Goal: Task Accomplishment & Management: Use online tool/utility

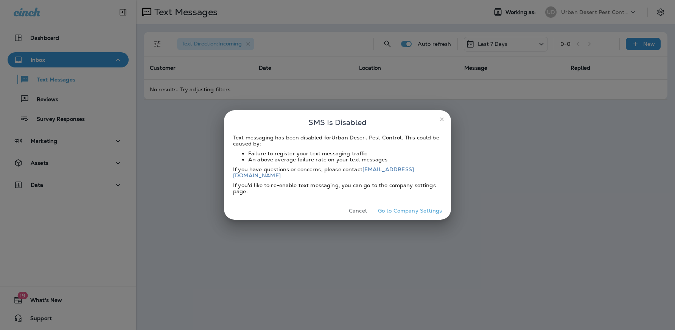
click at [439, 122] on icon "close" at bounding box center [442, 119] width 6 height 6
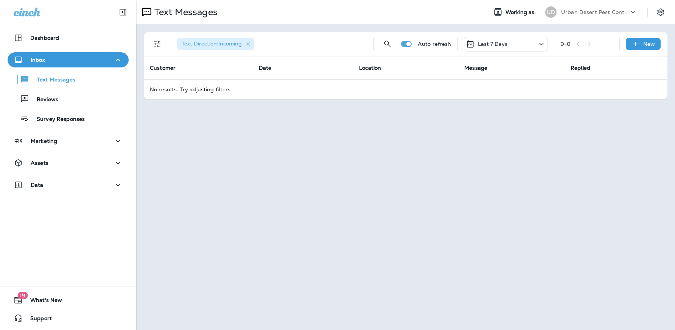
click at [593, 12] on p "Urban Desert Pest Control" at bounding box center [595, 12] width 68 height 6
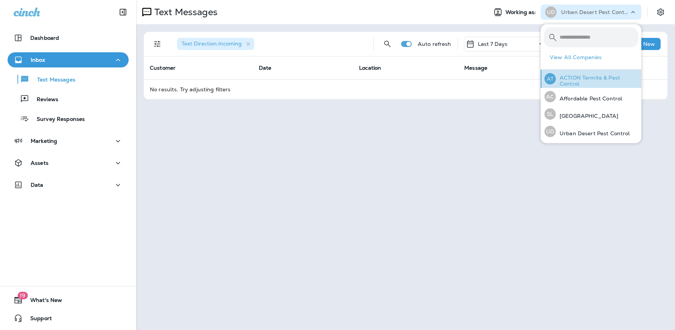
click at [603, 79] on p "ACTION Termite & Pest Control" at bounding box center [597, 81] width 83 height 12
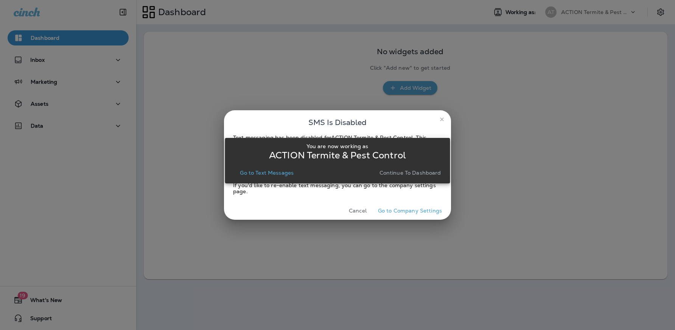
click at [442, 121] on div "You are now working as ACTION Termite & Pest Control Go to Text Messages Contin…" at bounding box center [337, 160] width 225 height 321
click at [411, 173] on p "Continue to Dashboard" at bounding box center [411, 173] width 62 height 6
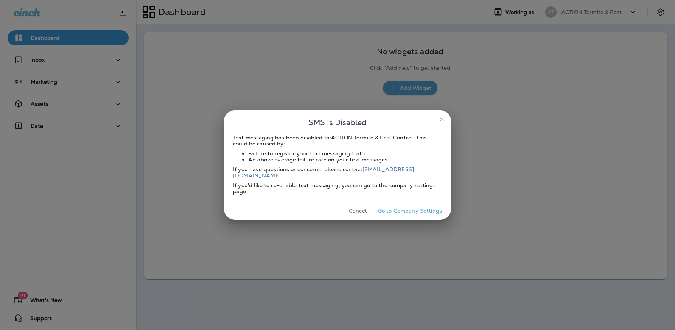
click at [441, 122] on icon "close" at bounding box center [442, 119] width 6 height 6
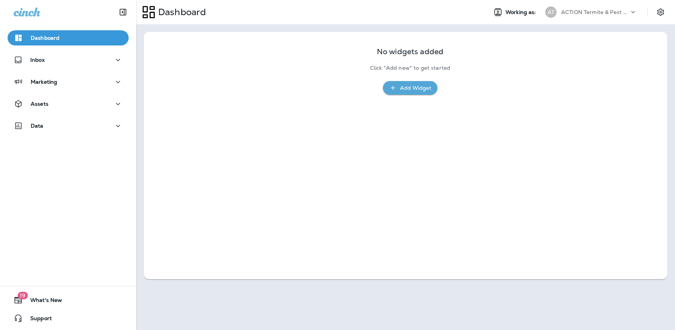
click at [596, 14] on p "ACTION Termite & Pest Control" at bounding box center [595, 12] width 68 height 6
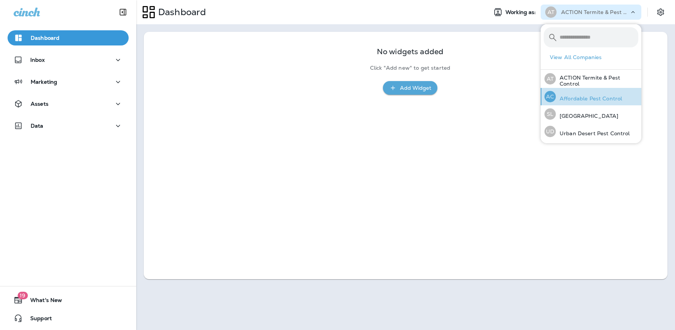
click at [579, 99] on p "Affordable Pest Control" at bounding box center [589, 98] width 66 height 6
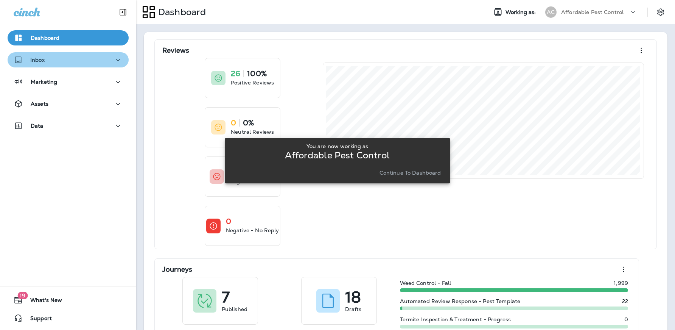
click at [70, 58] on div "Inbox" at bounding box center [68, 59] width 109 height 9
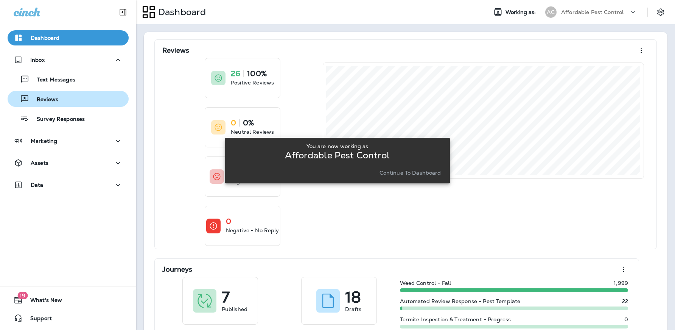
click at [78, 100] on div "Reviews" at bounding box center [68, 98] width 115 height 11
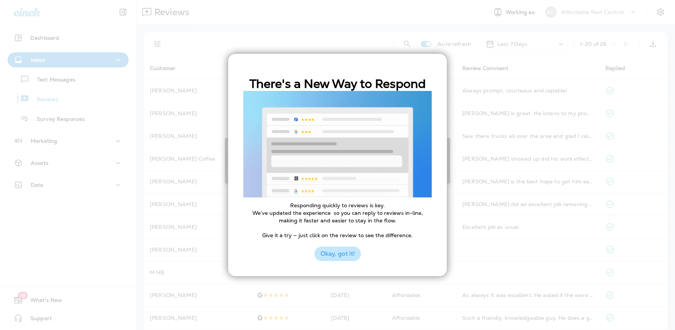
click at [342, 252] on button "Okay, got it!" at bounding box center [338, 253] width 47 height 14
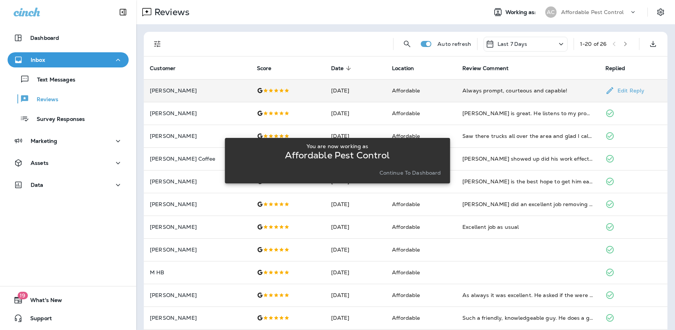
click at [609, 93] on icon at bounding box center [610, 90] width 9 height 9
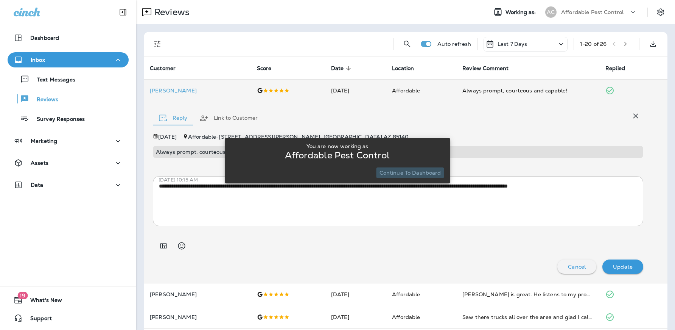
click at [427, 173] on p "Continue to Dashboard" at bounding box center [411, 173] width 62 height 6
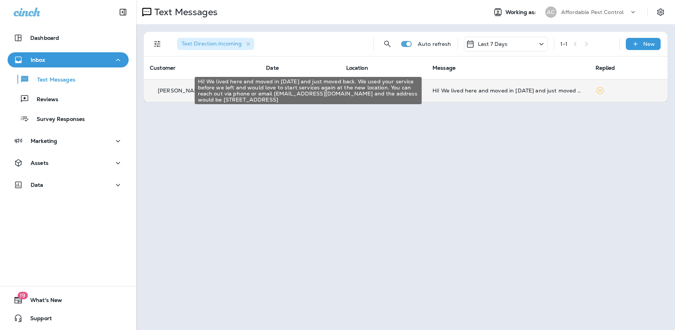
click at [509, 92] on div "Hi! We lived here and moved in [DATE] and just moved back. We used your service…" at bounding box center [508, 90] width 151 height 6
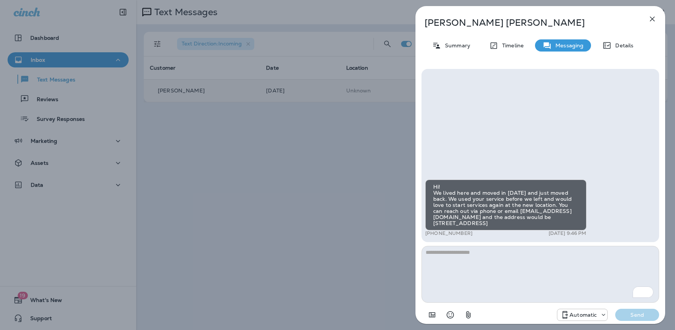
drag, startPoint x: 514, startPoint y: 191, endPoint x: 507, endPoint y: 226, distance: 35.8
click at [507, 226] on div "Hi! We lived here and moved in [DATE] and just moved back. We used your service…" at bounding box center [505, 204] width 161 height 51
click at [651, 21] on icon "button" at bounding box center [652, 18] width 9 height 9
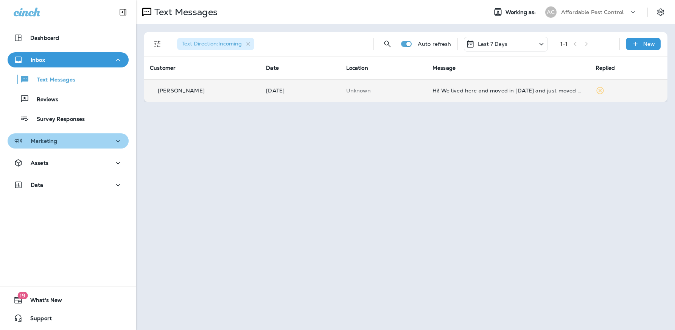
click at [42, 144] on div "Marketing" at bounding box center [36, 140] width 44 height 9
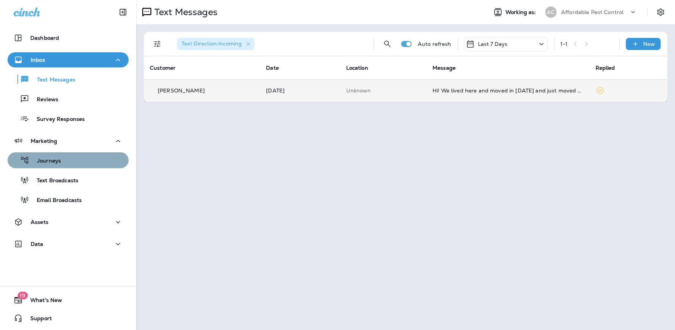
click at [50, 164] on p "Journeys" at bounding box center [45, 160] width 31 height 7
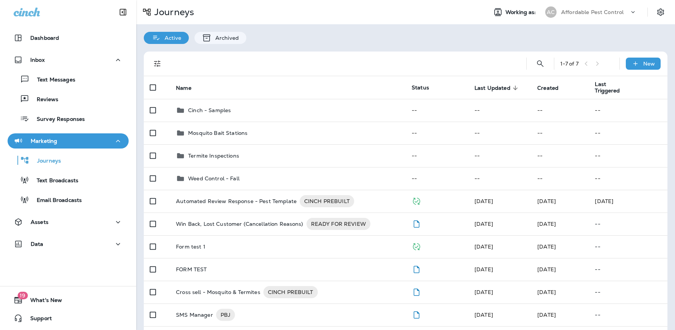
click at [582, 15] on p "Affordable Pest Control" at bounding box center [592, 12] width 62 height 6
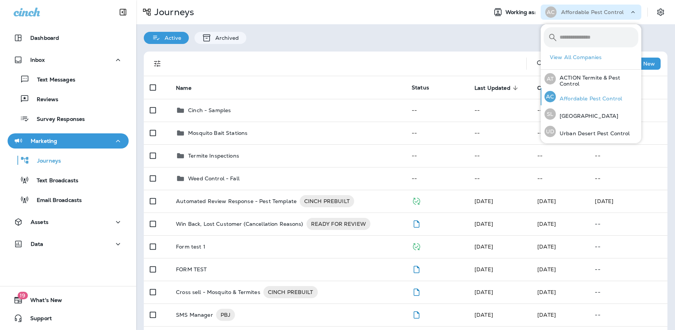
click at [599, 98] on p "Affordable Pest Control" at bounding box center [589, 98] width 66 height 6
click at [589, 97] on p "Affordable Pest Control" at bounding box center [589, 98] width 66 height 6
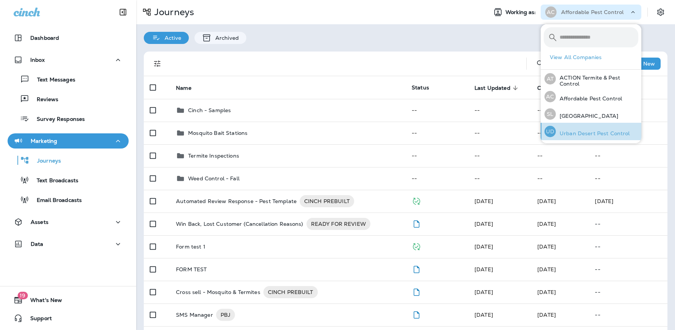
click at [583, 128] on div "UD Urban Desert Pest Control" at bounding box center [588, 131] width 92 height 17
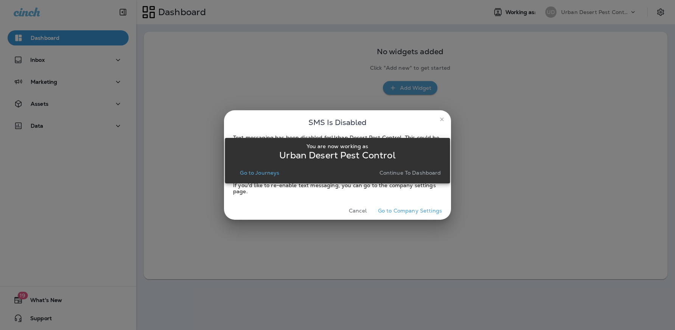
click at [405, 174] on p "Continue to Dashboard" at bounding box center [411, 173] width 62 height 6
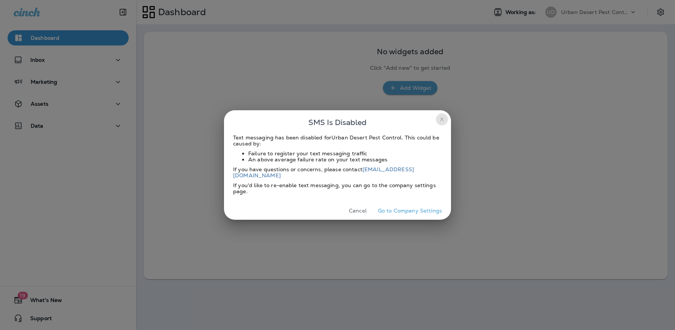
click at [444, 122] on icon "close" at bounding box center [442, 119] width 6 height 6
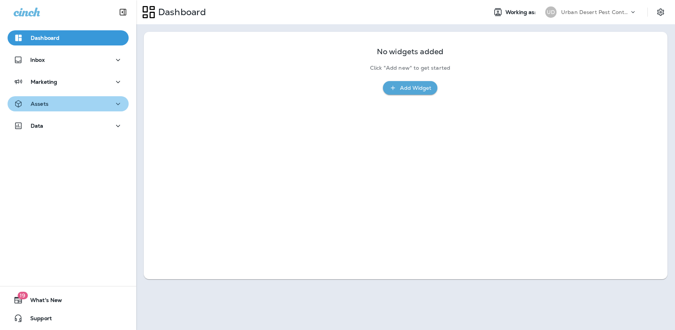
click at [44, 106] on p "Assets" at bounding box center [40, 104] width 18 height 6
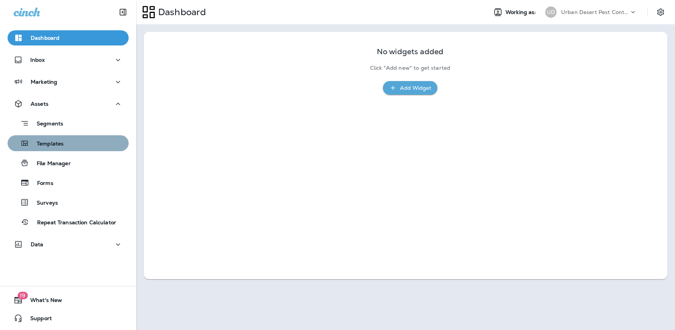
click at [57, 146] on p "Templates" at bounding box center [46, 143] width 34 height 7
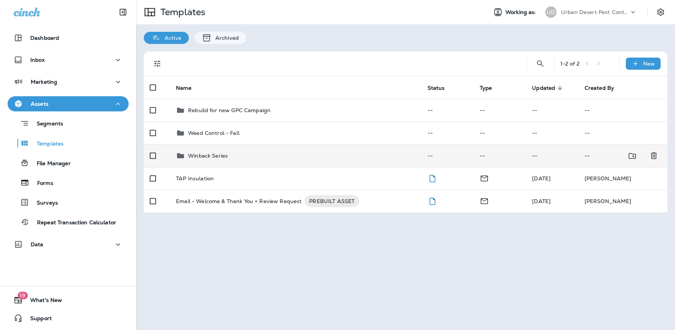
click at [218, 159] on div "Winback Series" at bounding box center [208, 155] width 40 height 9
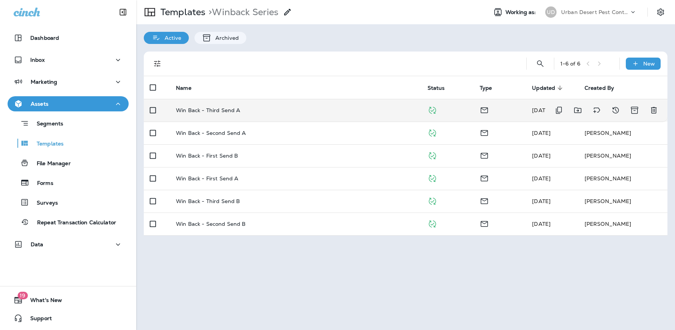
click at [200, 111] on p "Win Back - Third Send A" at bounding box center [208, 110] width 64 height 6
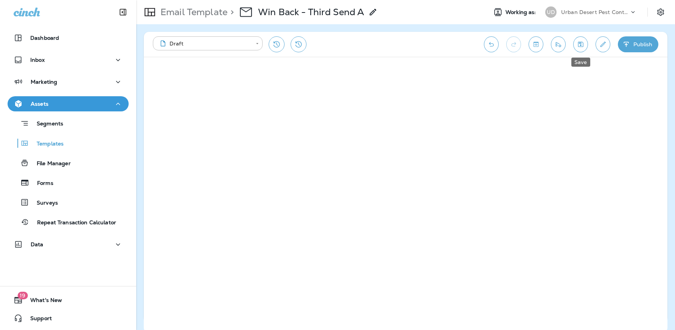
click at [579, 45] on icon "Save" at bounding box center [581, 45] width 8 height 8
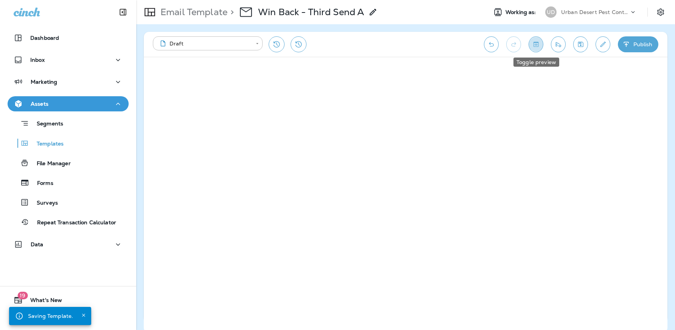
click at [538, 45] on icon "Toggle preview" at bounding box center [536, 45] width 8 height 8
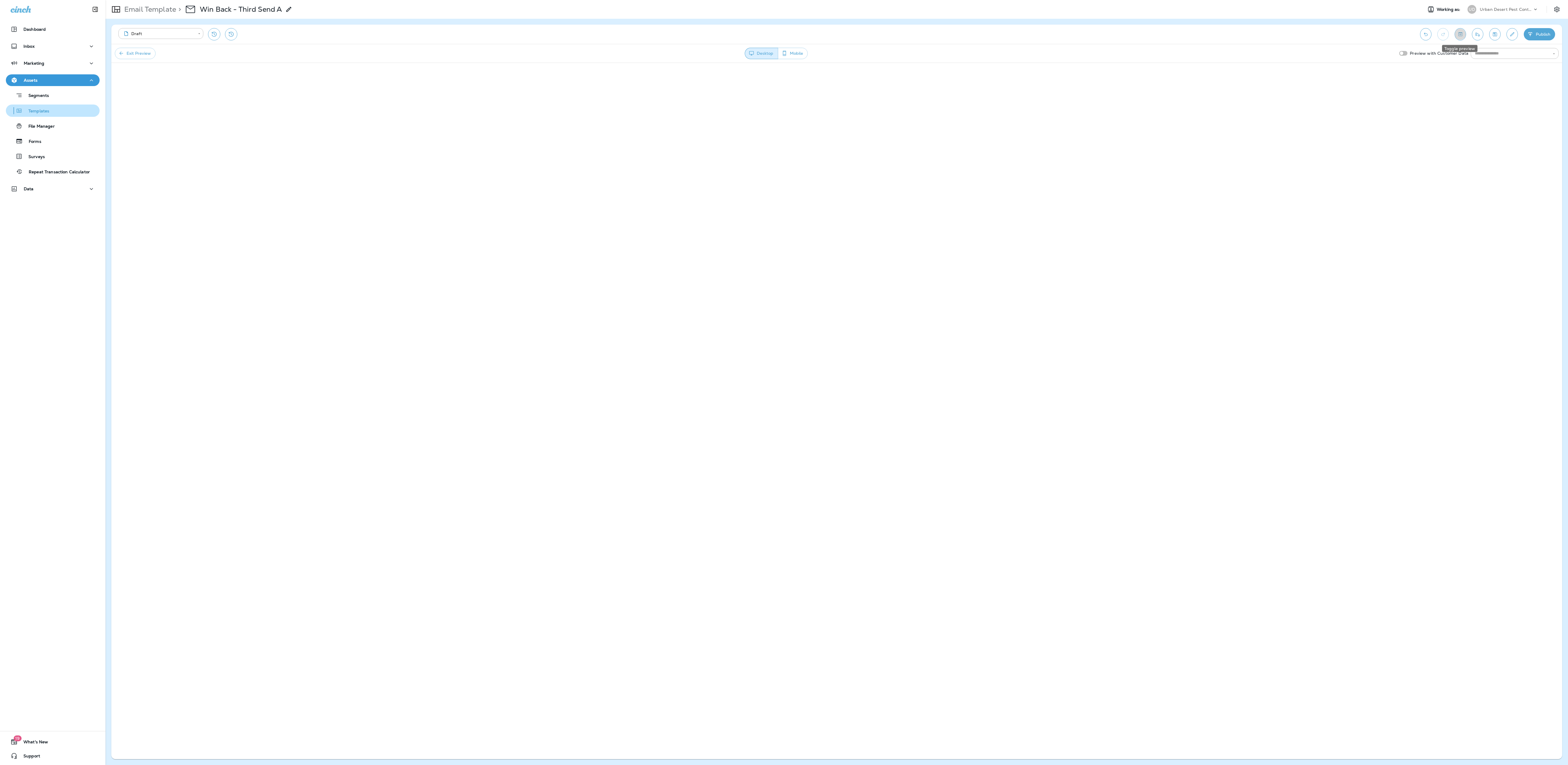
click at [38, 111] on p "Templates" at bounding box center [36, 111] width 26 height 5
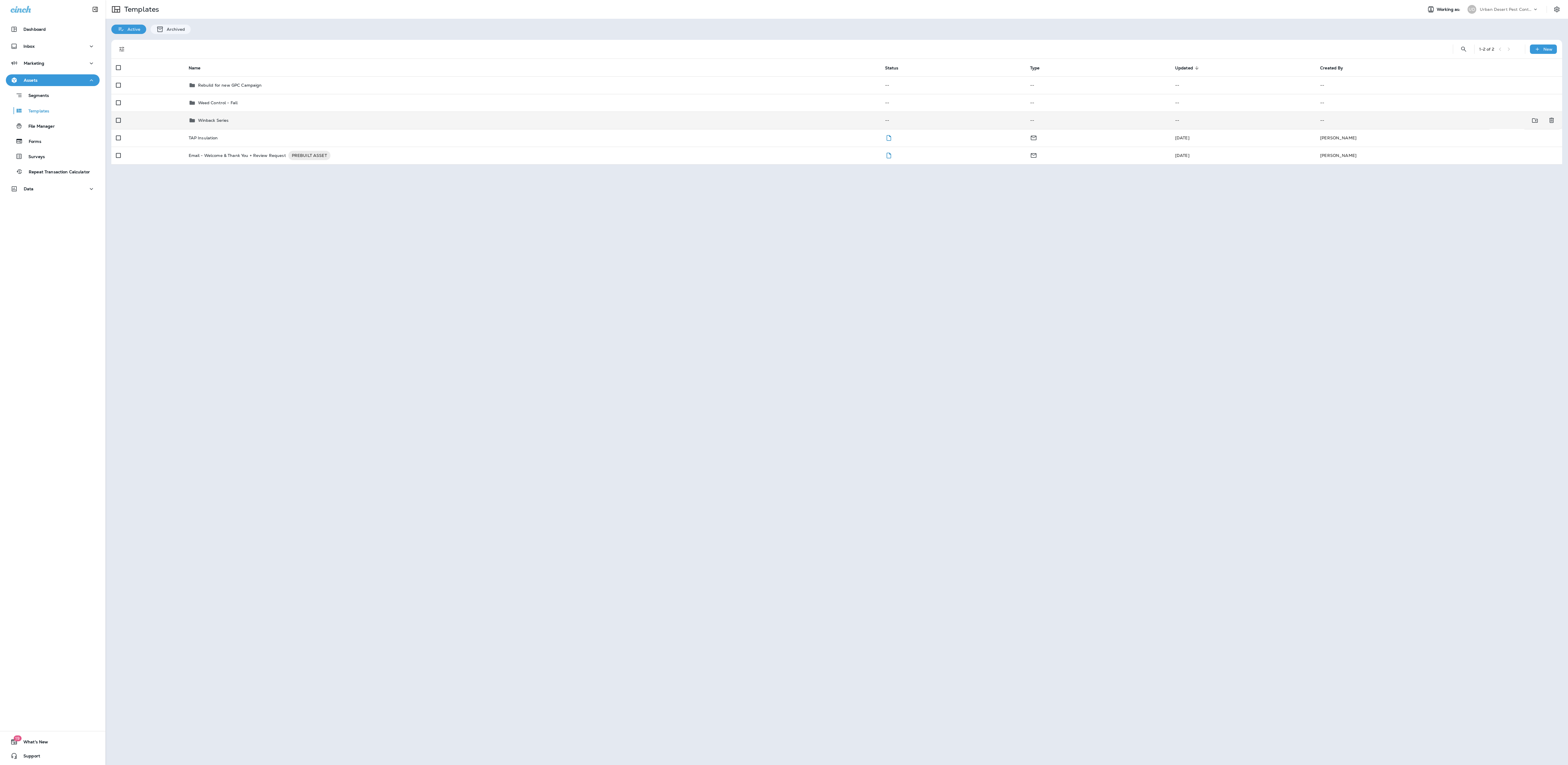
click at [220, 121] on p "Winback Series" at bounding box center [214, 121] width 31 height 5
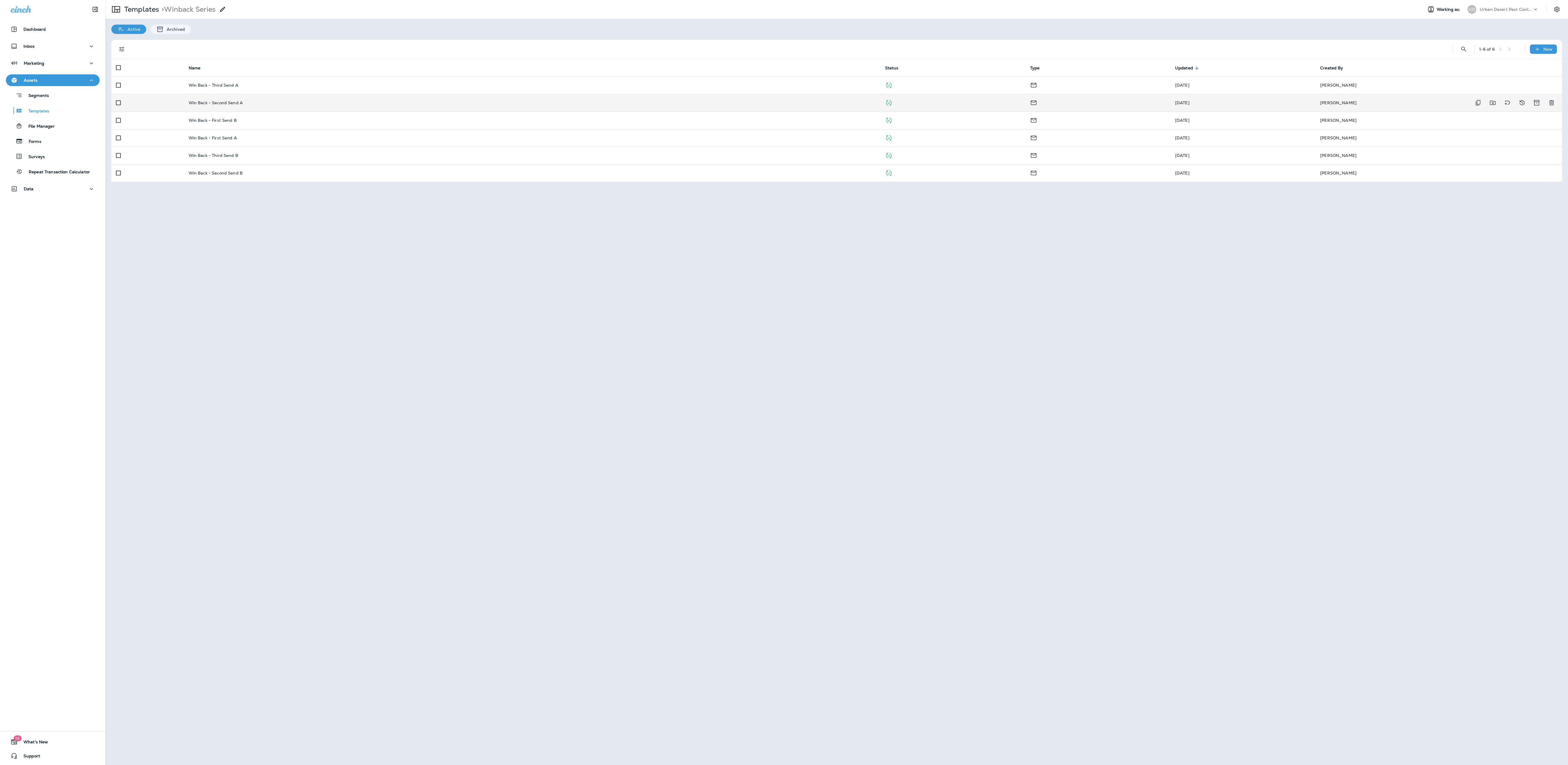
click at [235, 99] on td "Win Back - Second Send A" at bounding box center [532, 103] width 697 height 18
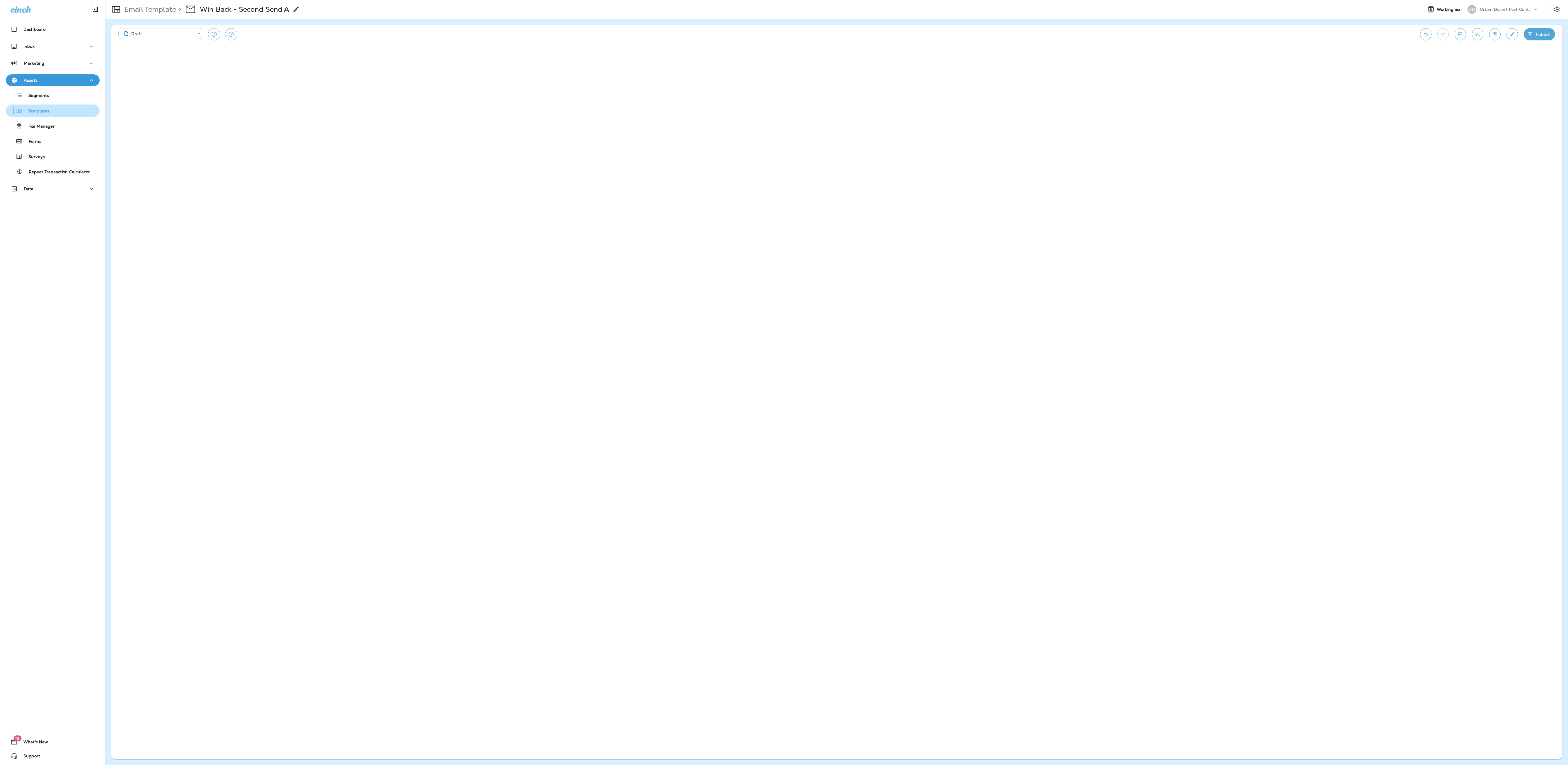
click at [39, 111] on p "Templates" at bounding box center [36, 111] width 26 height 5
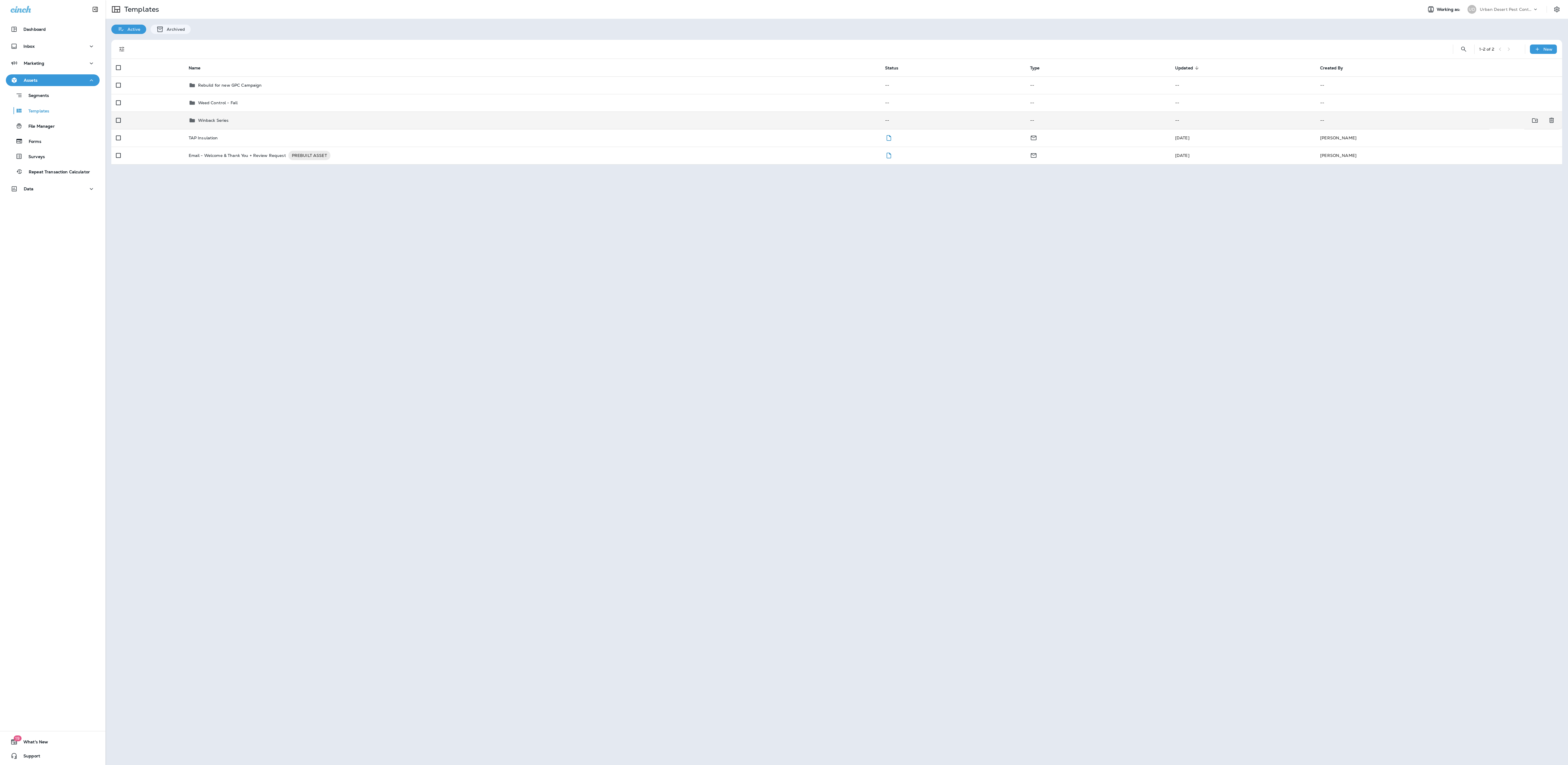
click at [212, 122] on p "Winback Series" at bounding box center [214, 121] width 31 height 5
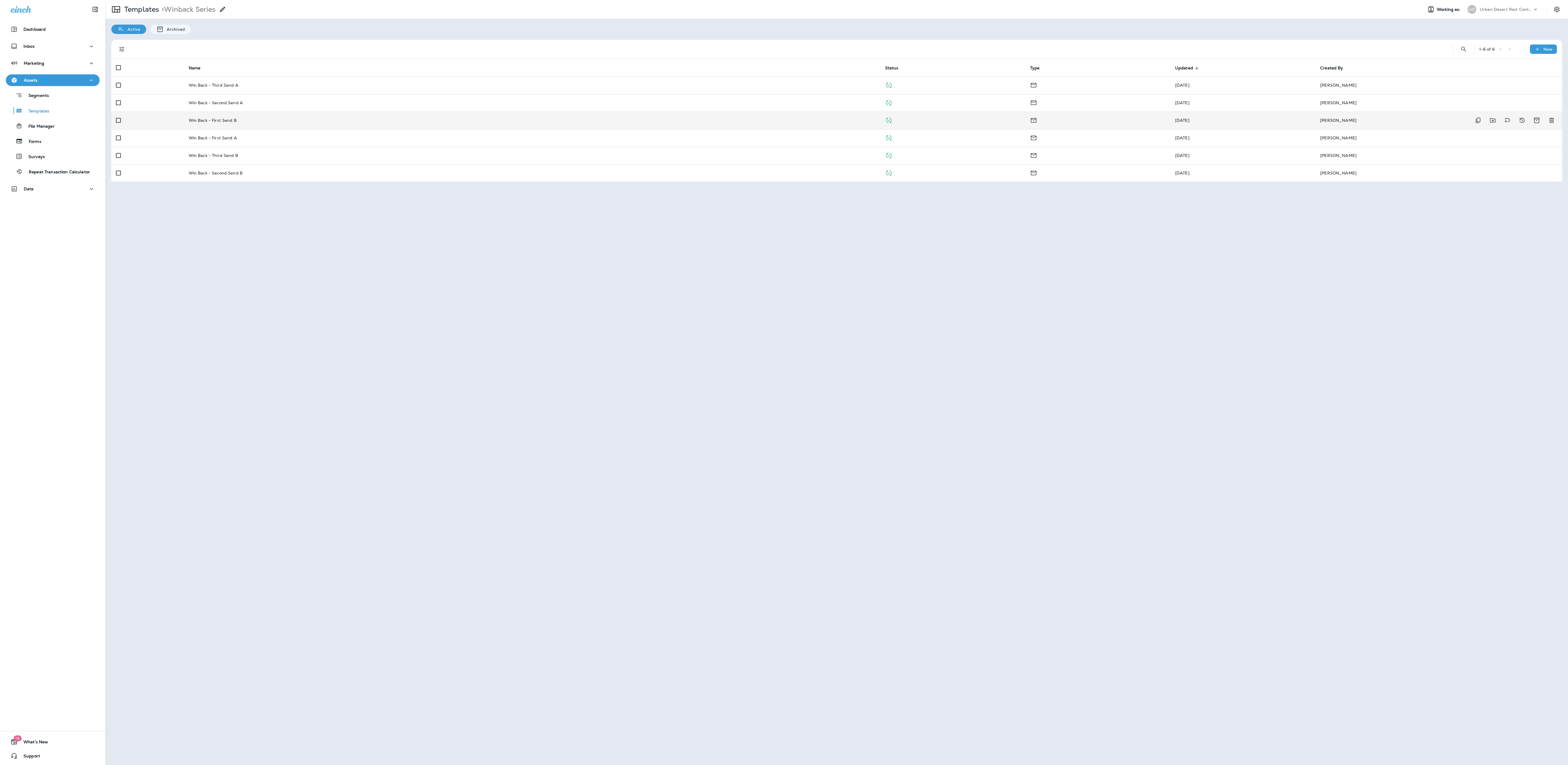
click at [224, 121] on p "Win Back - First Send B" at bounding box center [213, 121] width 48 height 5
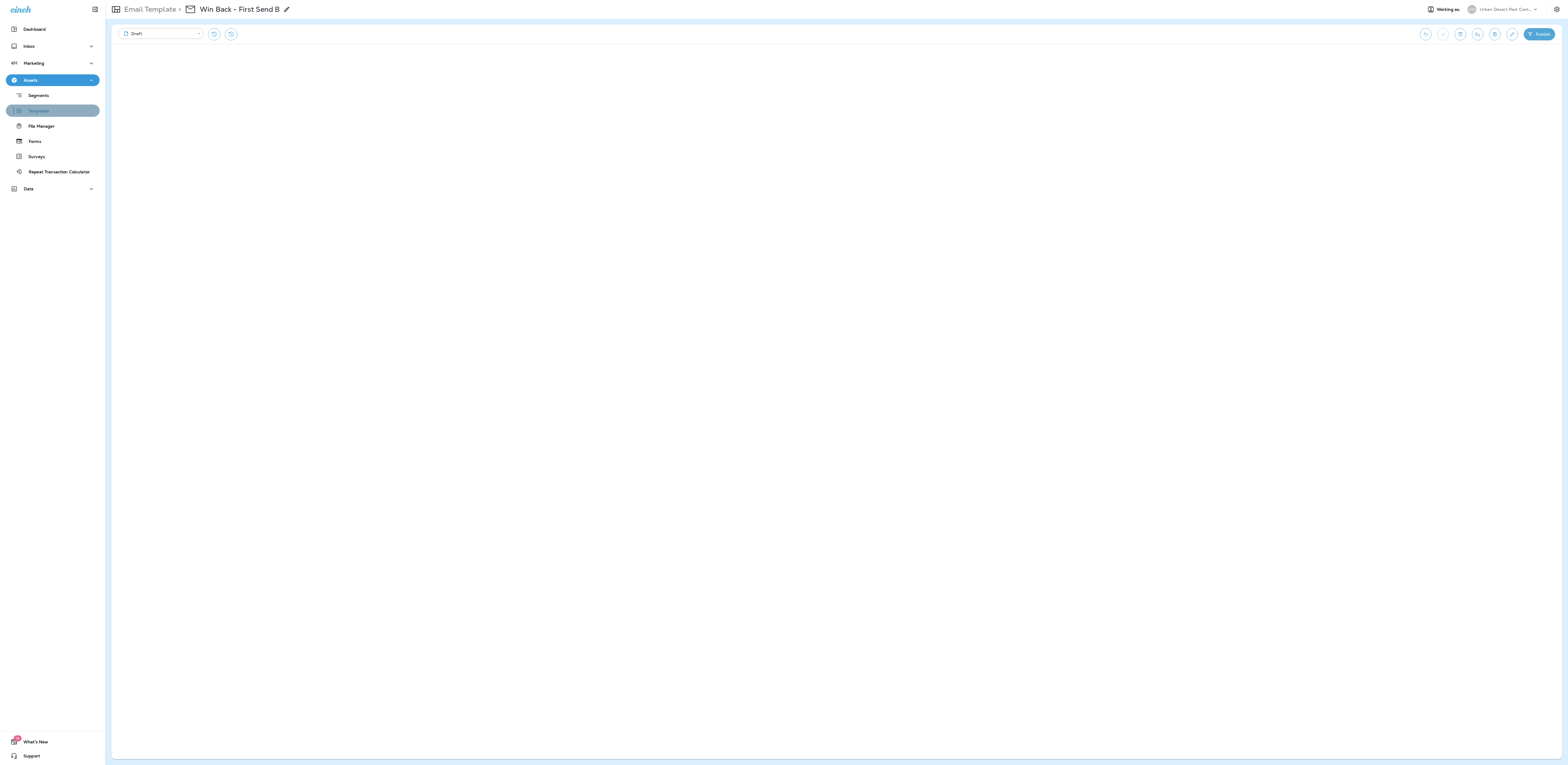
click at [32, 106] on div "Templates" at bounding box center [29, 110] width 41 height 9
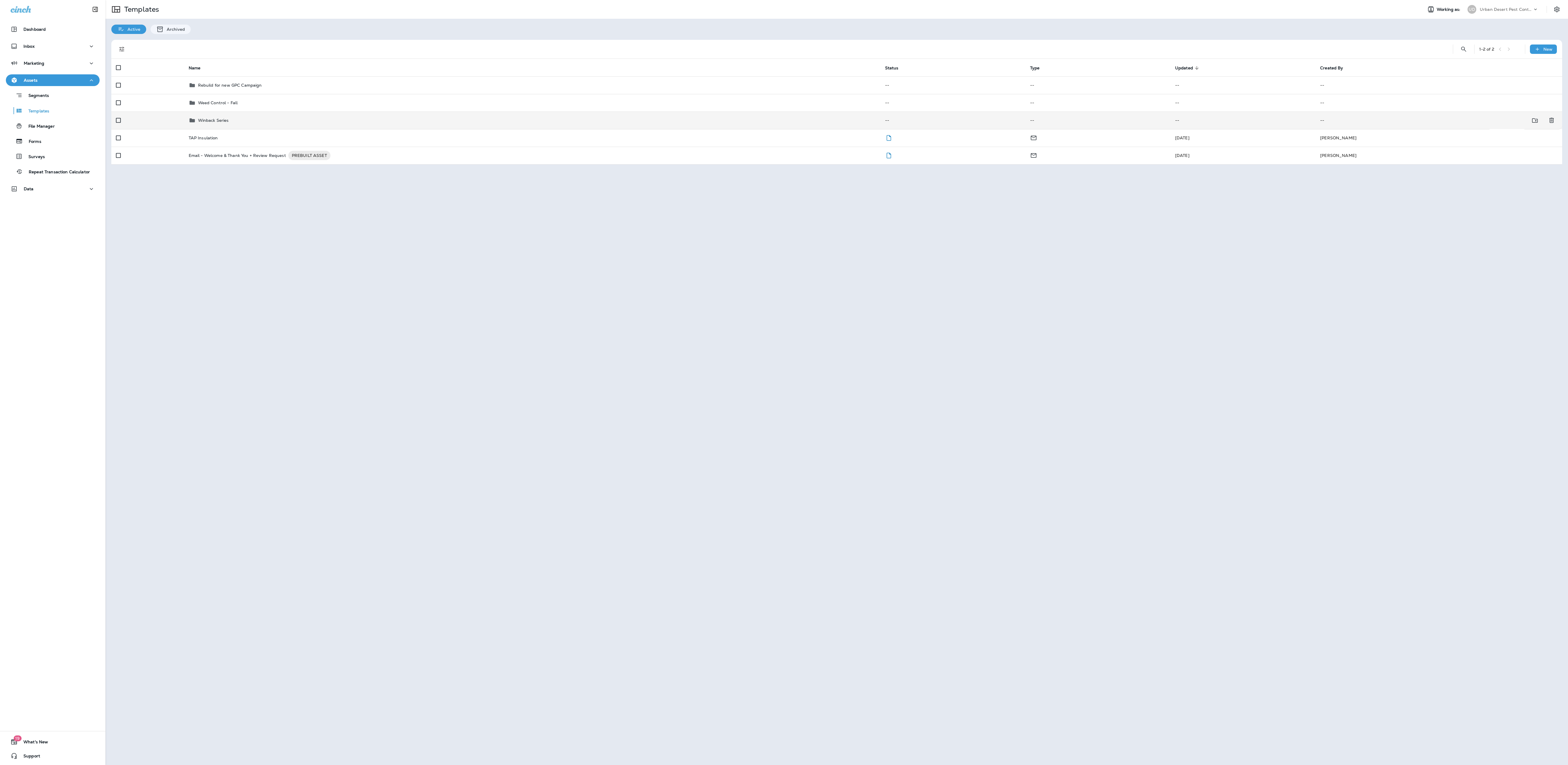
click at [212, 121] on p "Winback Series" at bounding box center [214, 121] width 31 height 5
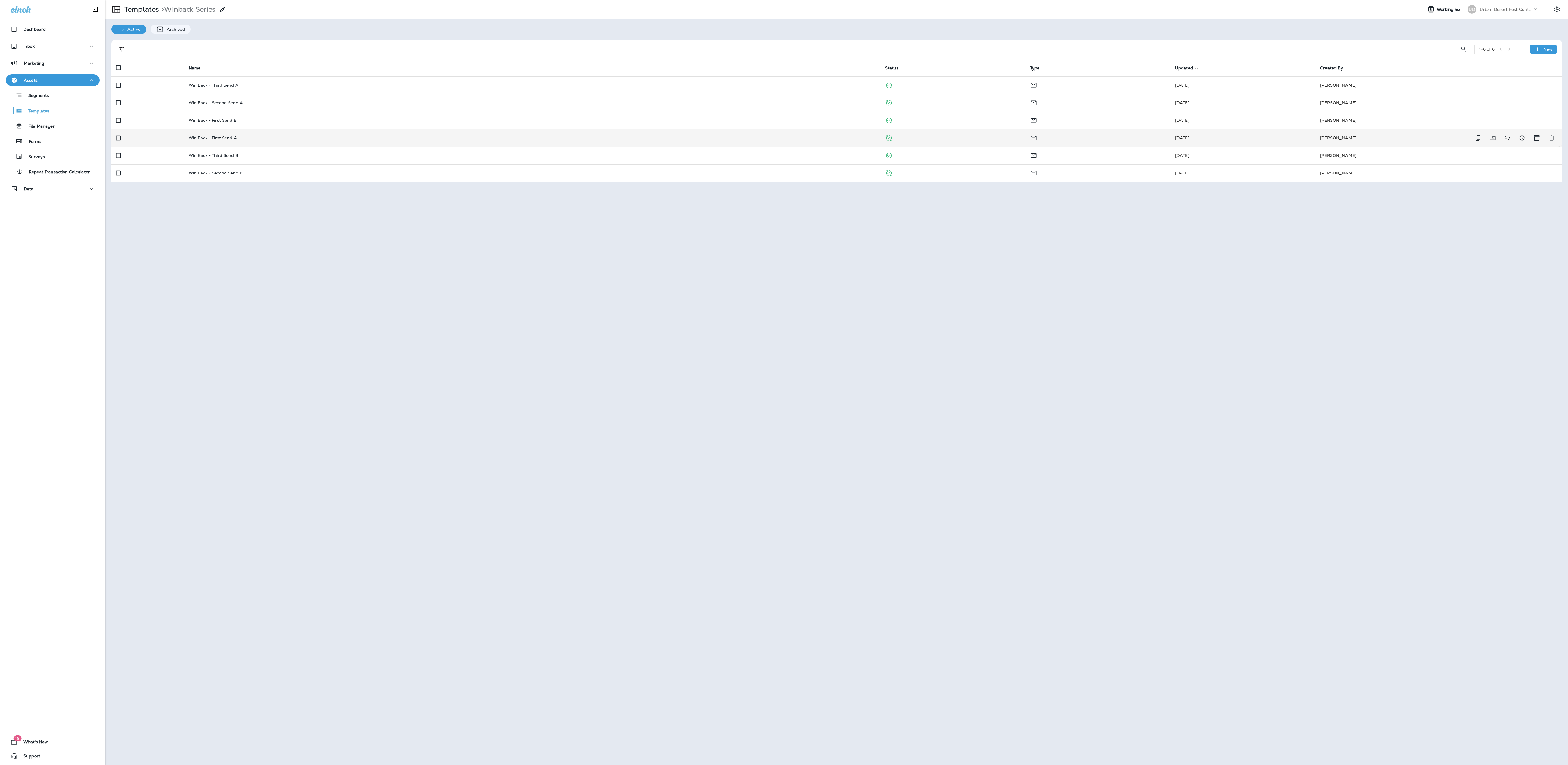
click at [224, 138] on p "Win Back - First Send A" at bounding box center [213, 138] width 48 height 5
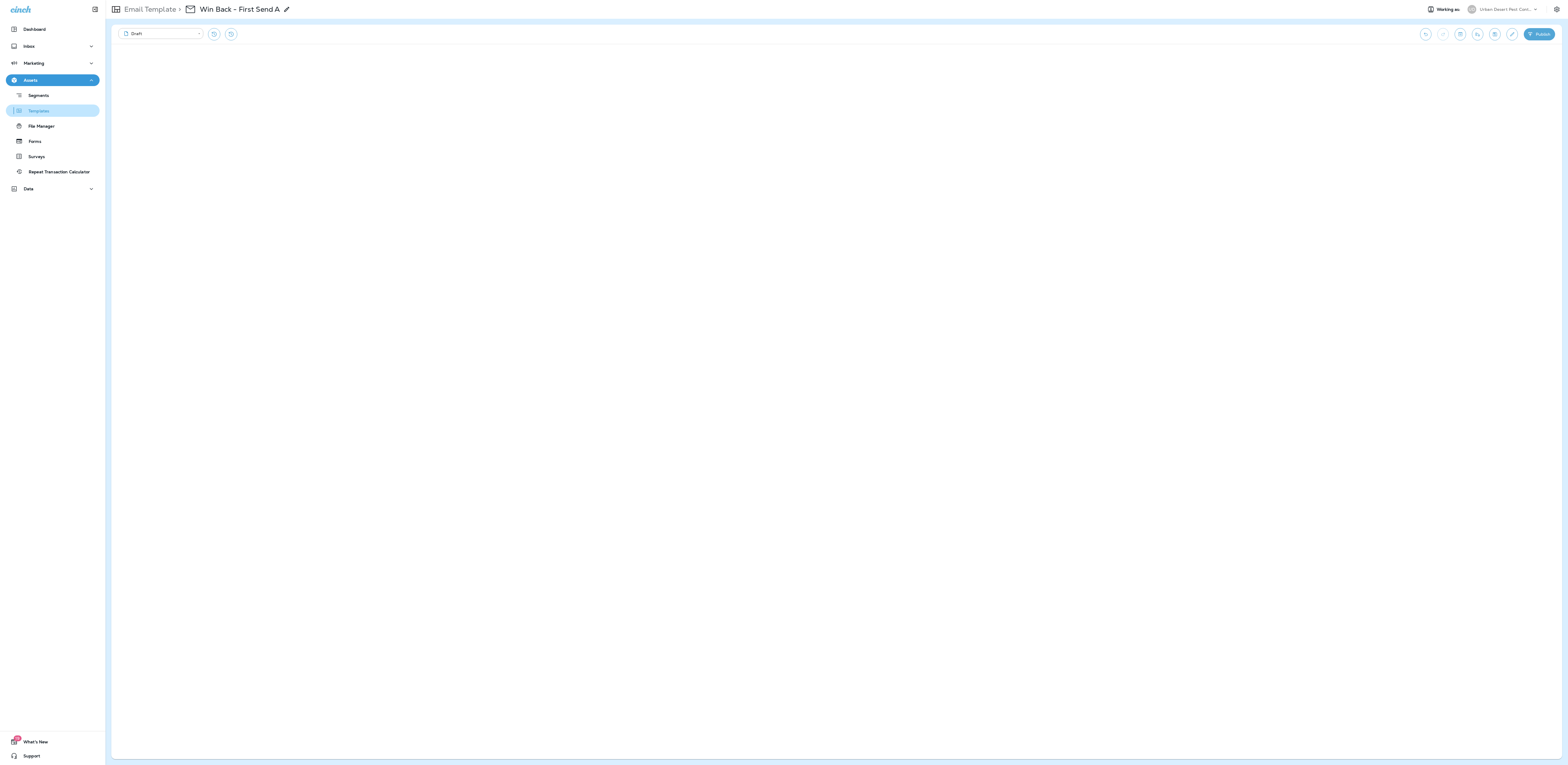
click at [42, 114] on div "Templates" at bounding box center [29, 110] width 41 height 9
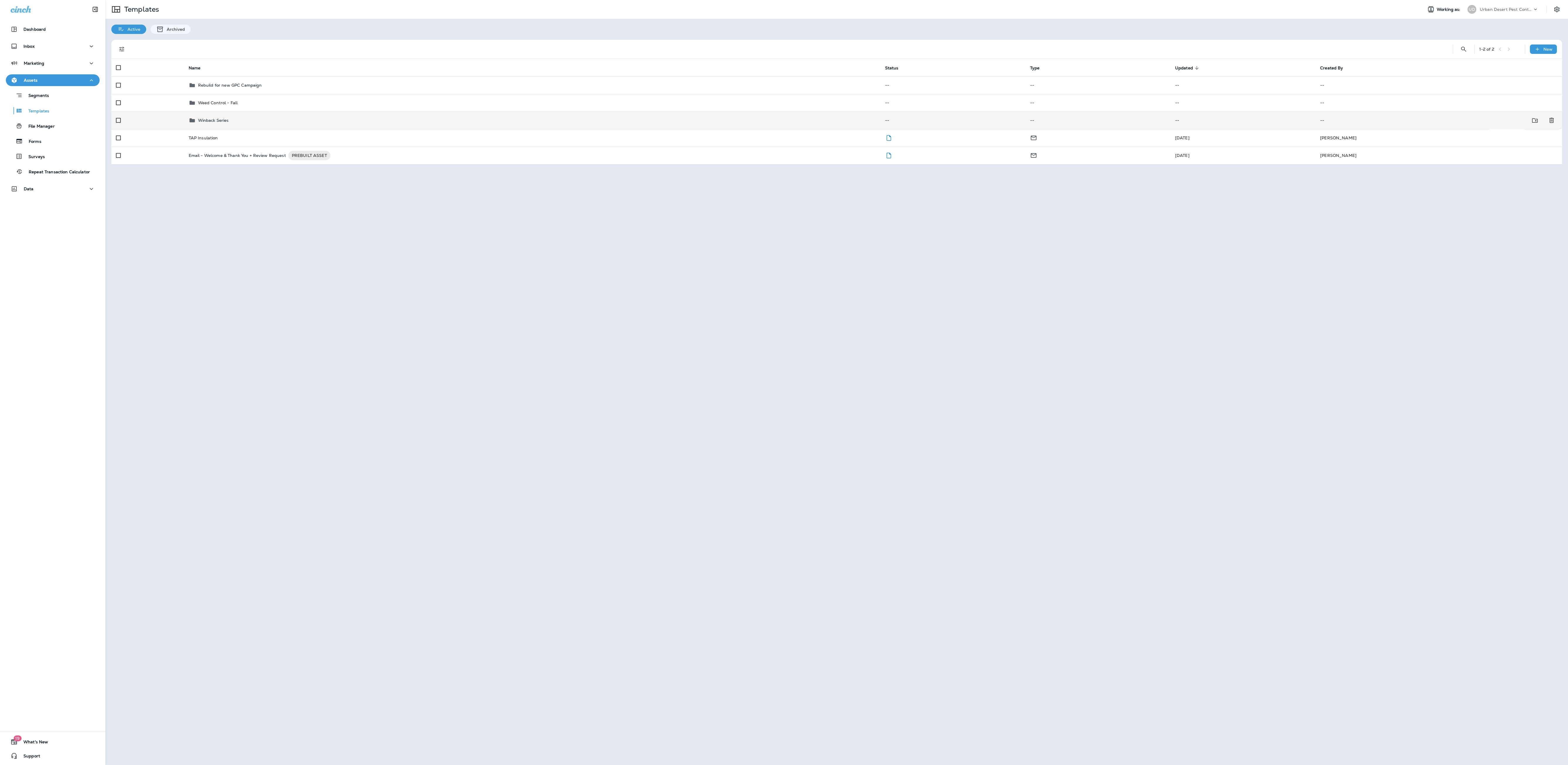
click at [203, 122] on p "Winback Series" at bounding box center [214, 121] width 31 height 5
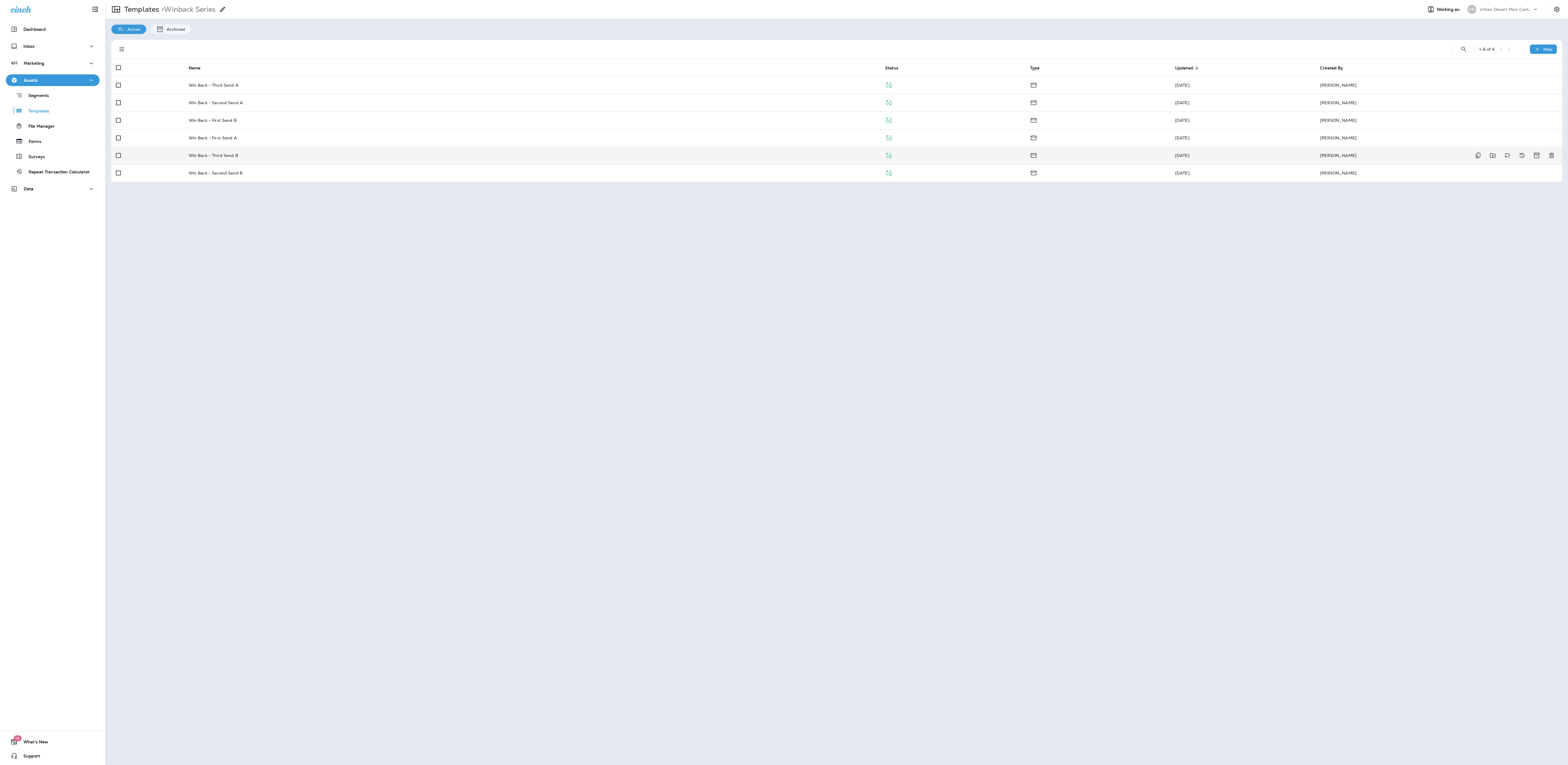
click at [218, 154] on p "Win Back - Third Send B" at bounding box center [214, 155] width 50 height 5
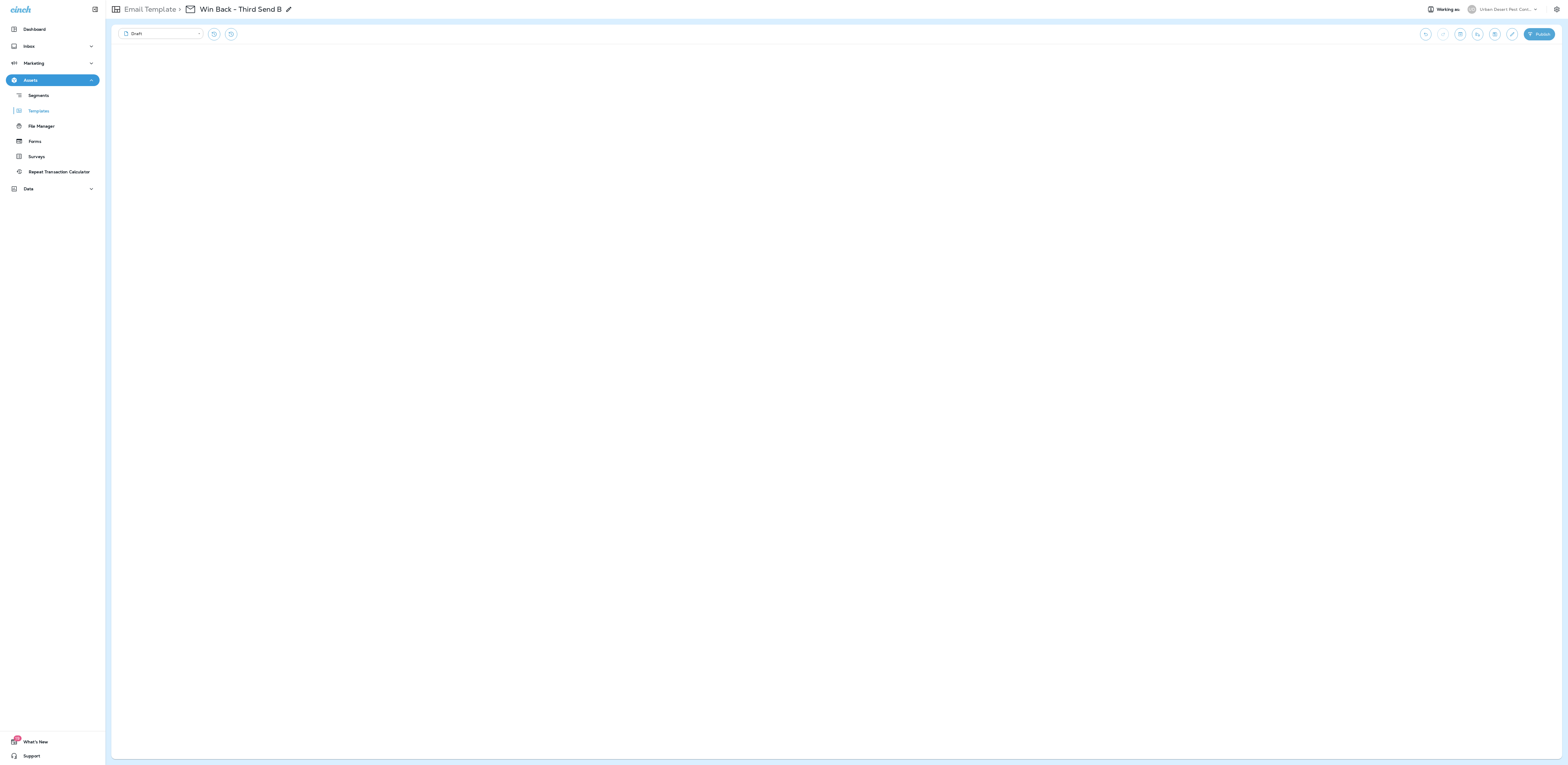
click at [522, 3] on div "Email Template > Win Back - Third Send B" at bounding box center [762, 9] width 1313 height 16
click at [522, 33] on icon "Save" at bounding box center [1494, 35] width 6 height 6
click at [44, 108] on div "Templates" at bounding box center [29, 110] width 41 height 9
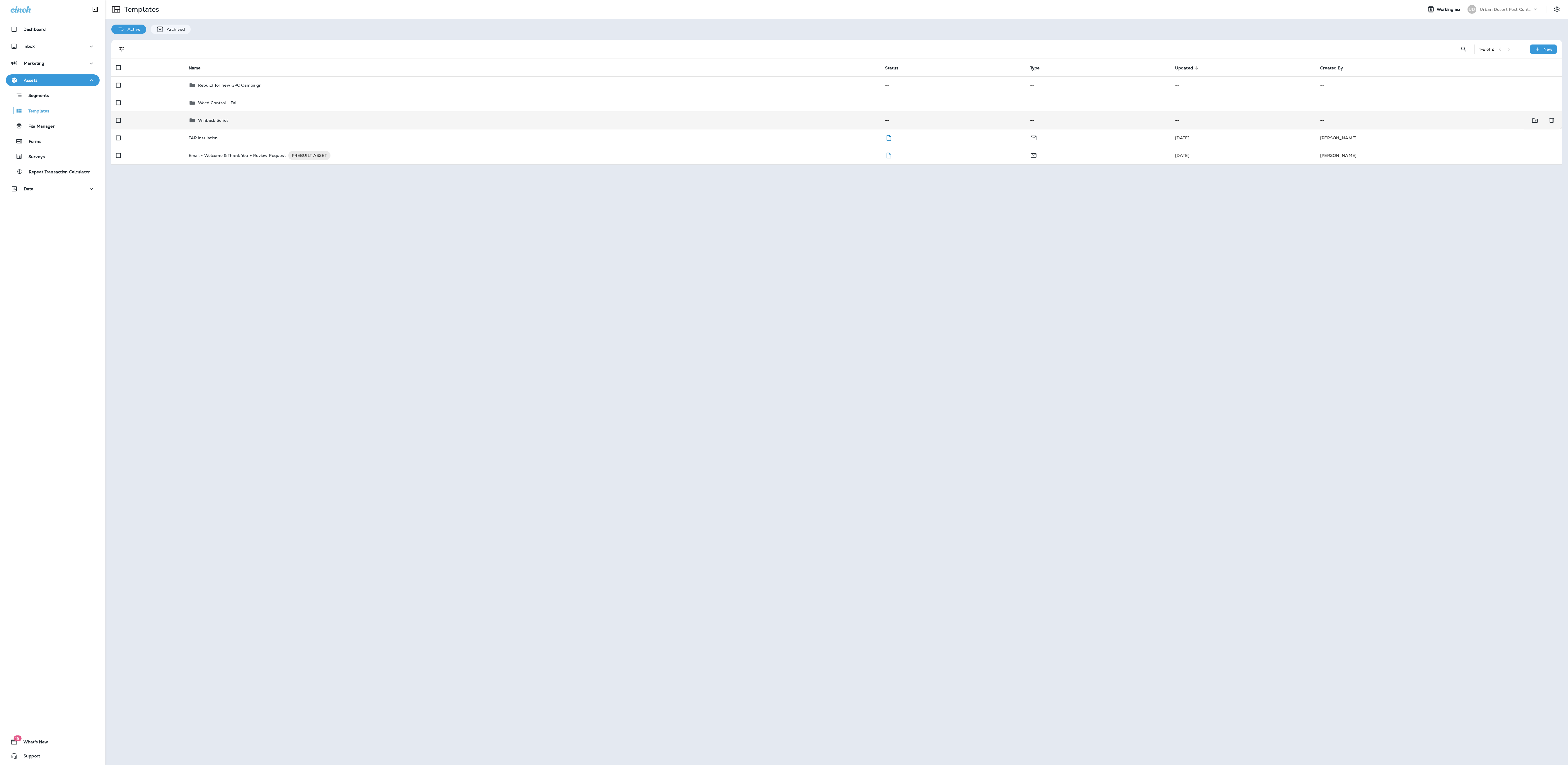
click at [219, 116] on td "Winback Series" at bounding box center [532, 120] width 697 height 18
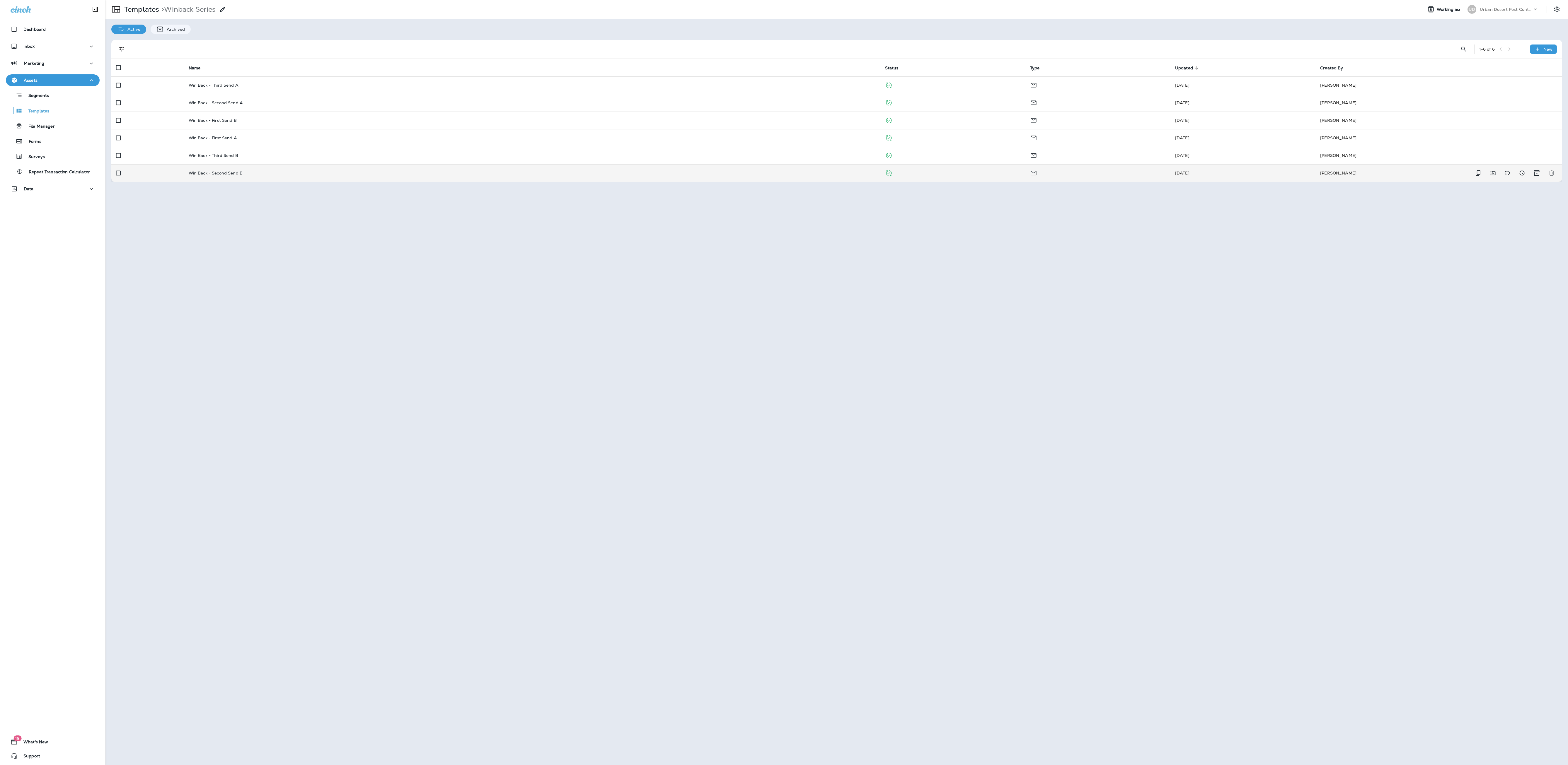
click at [220, 172] on p "Win Back - Second Send B" at bounding box center [216, 173] width 54 height 5
